Goal: Transaction & Acquisition: Purchase product/service

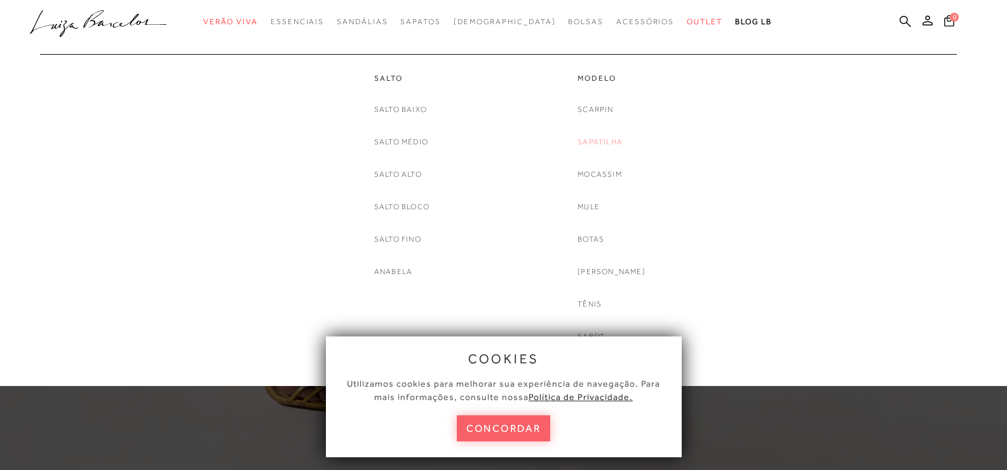
click at [610, 141] on link "Sapatilha" at bounding box center [600, 141] width 45 height 13
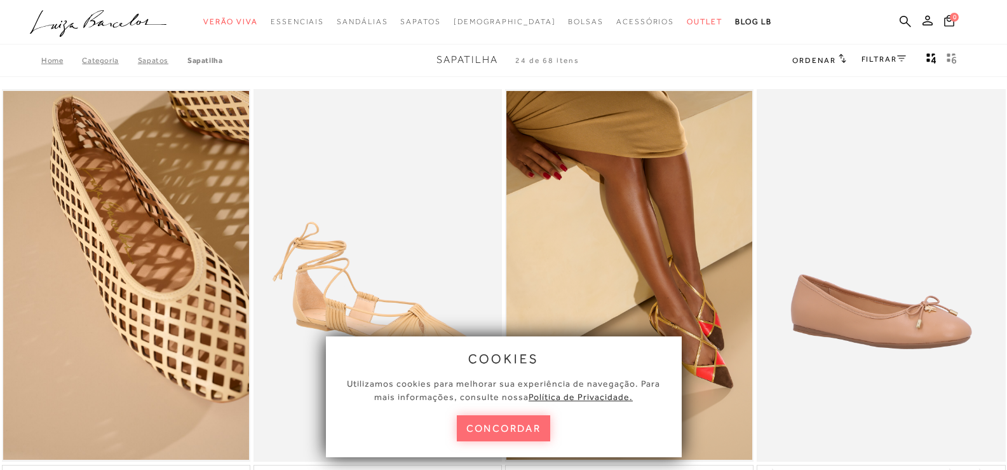
click at [501, 427] on button "concordar" at bounding box center [504, 428] width 94 height 26
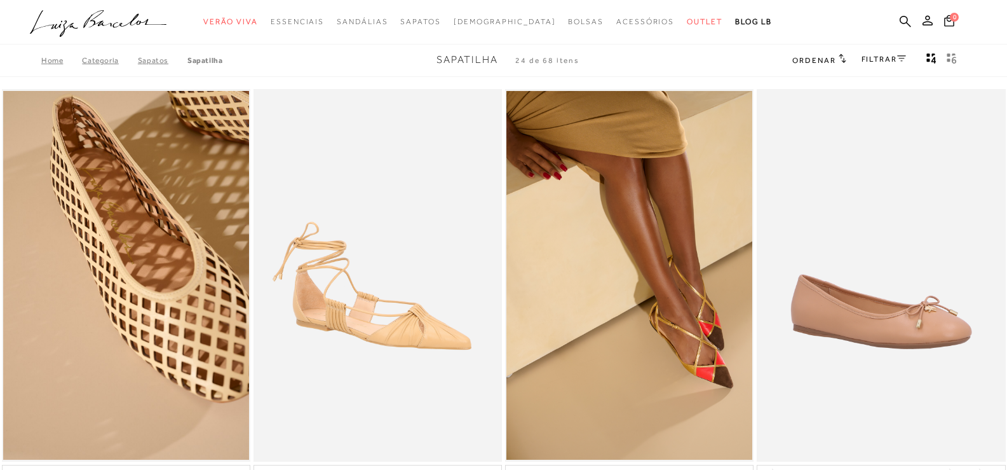
click at [888, 60] on link "FILTRAR" at bounding box center [884, 59] width 44 height 9
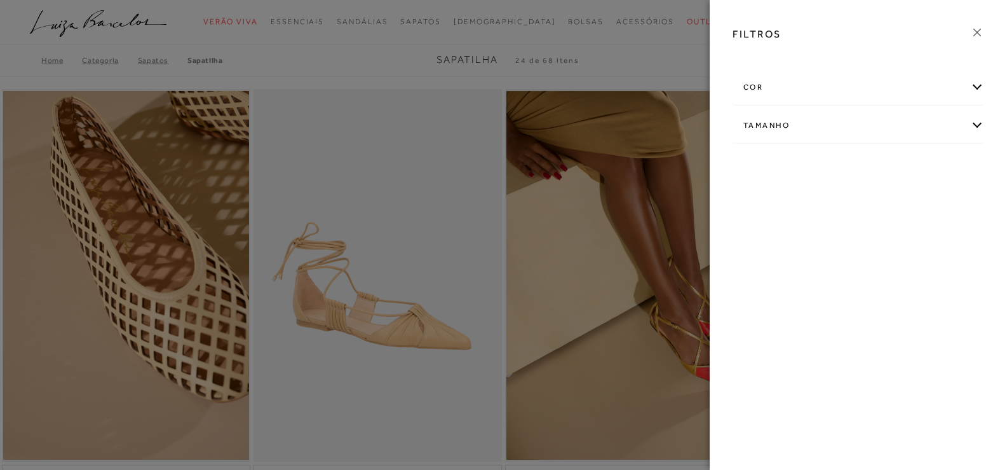
click at [833, 96] on div "cor" at bounding box center [858, 88] width 250 height 34
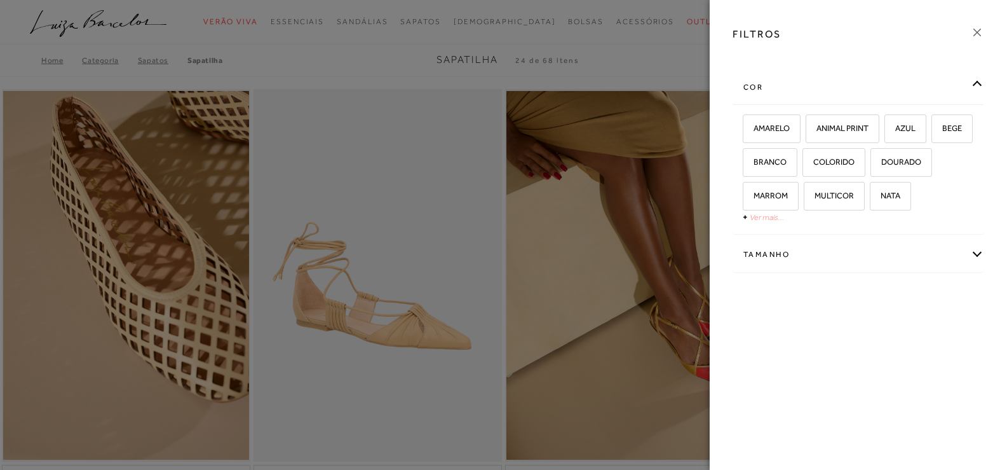
click at [765, 222] on link "Ver mais..." at bounding box center [767, 217] width 34 height 10
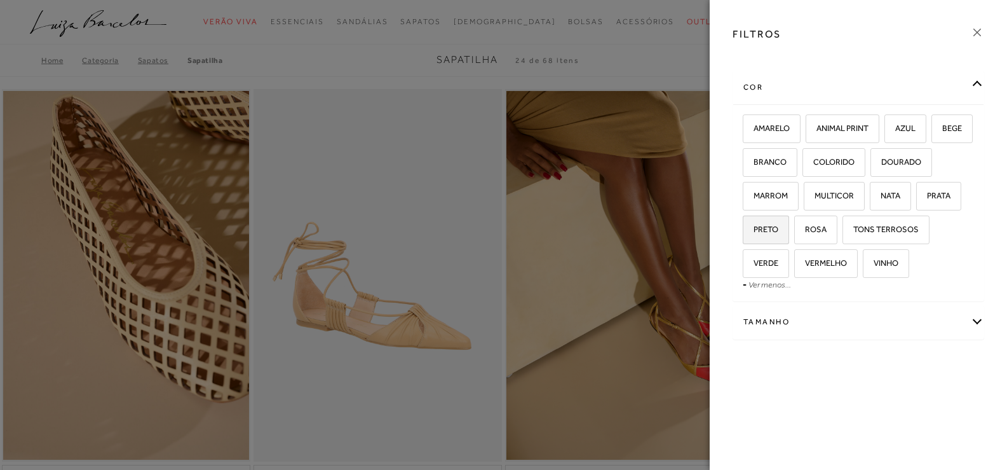
click at [779, 231] on span "PRETO" at bounding box center [761, 229] width 34 height 10
click at [754, 231] on input "PRETO" at bounding box center [747, 231] width 13 height 13
checkbox input "true"
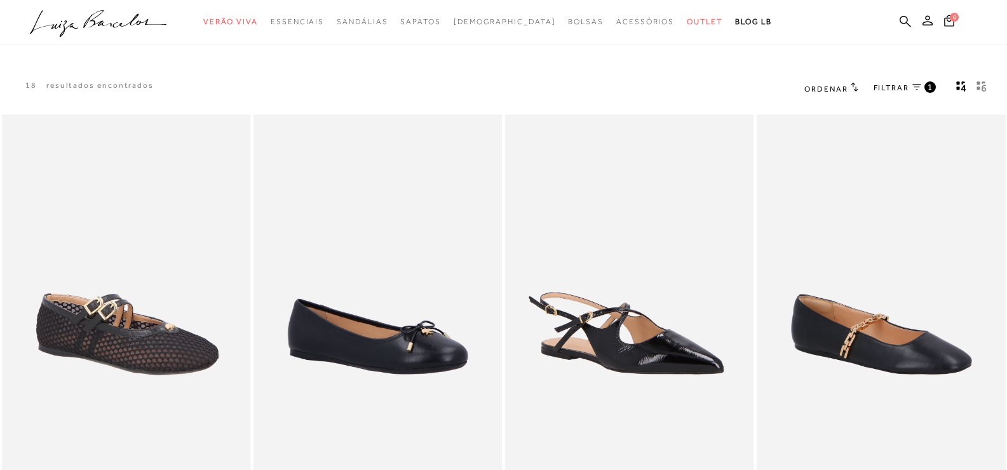
click at [840, 93] on span "Ordenar" at bounding box center [826, 89] width 43 height 9
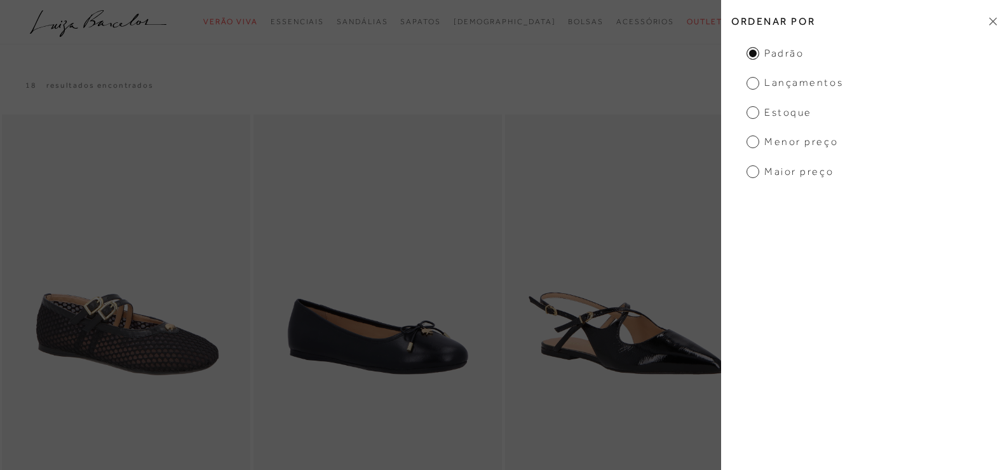
click at [767, 140] on span "Menor Preço" at bounding box center [793, 142] width 92 height 14
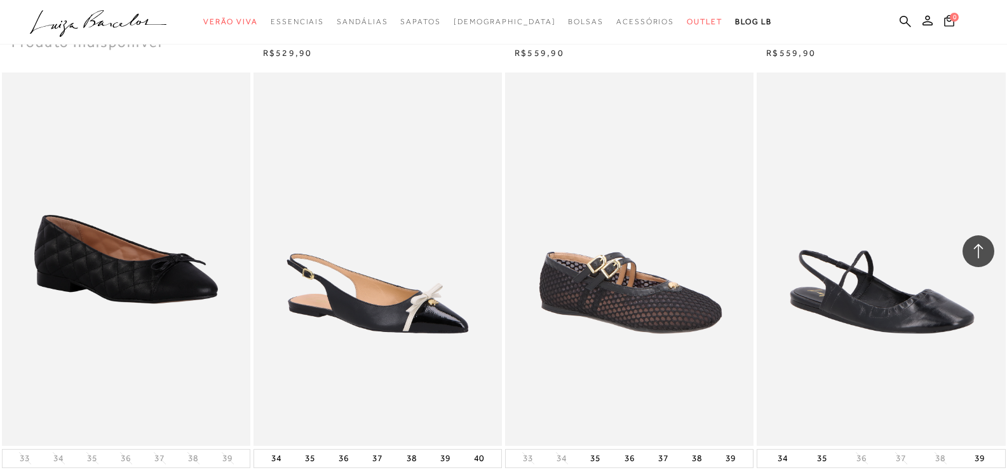
scroll to position [1208, 0]
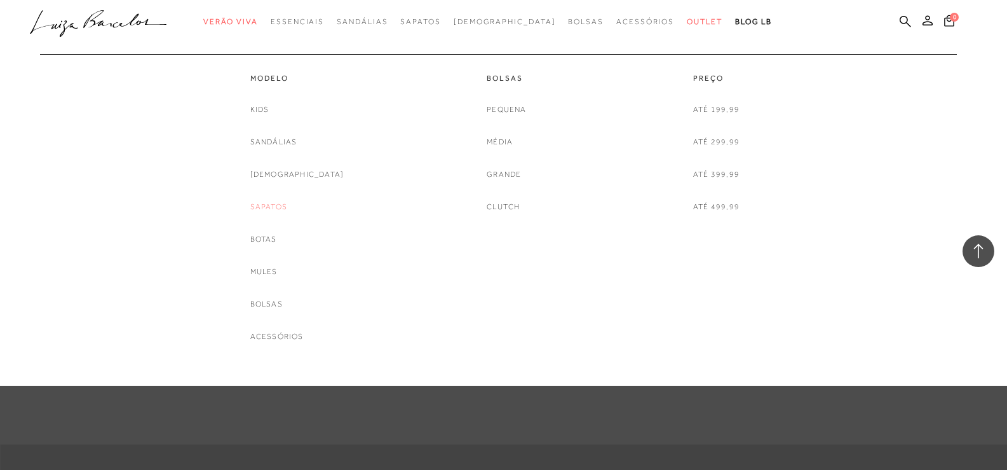
click at [275, 201] on link "Sapatos" at bounding box center [268, 206] width 37 height 13
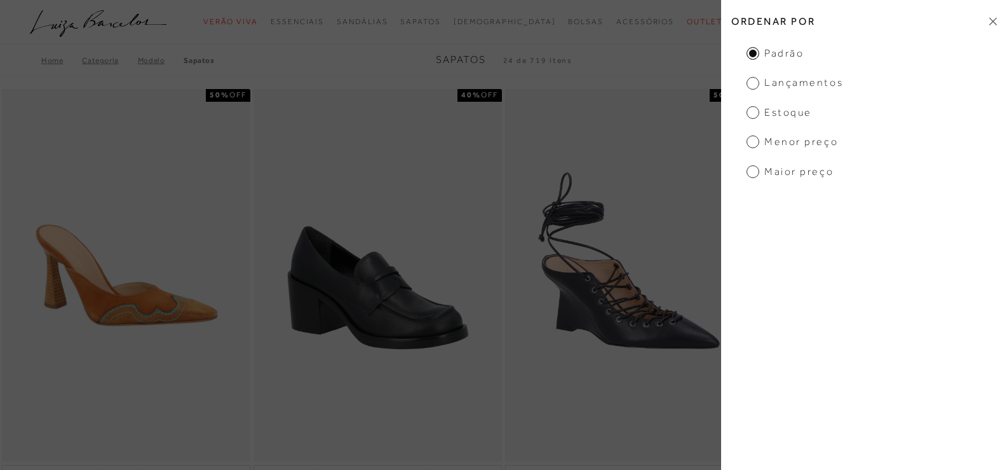
click at [786, 146] on span "Menor preço" at bounding box center [793, 142] width 92 height 14
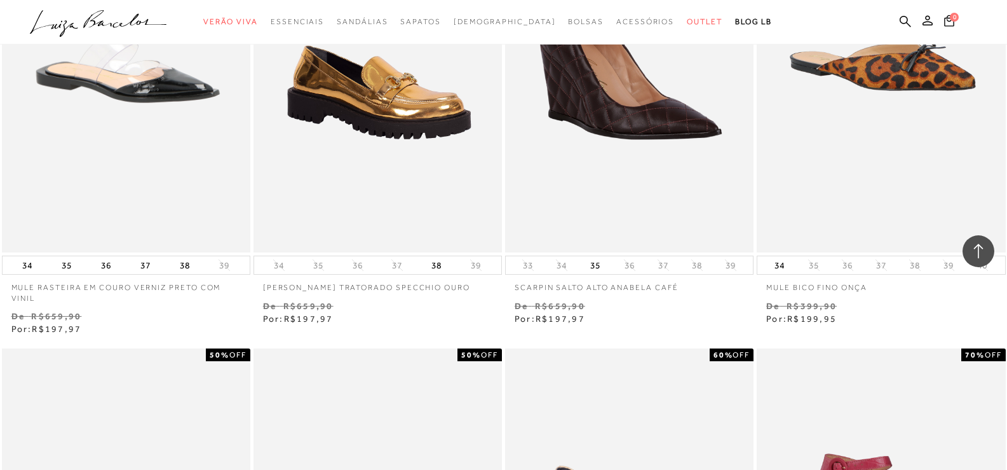
scroll to position [2097, 0]
